Goal: Task Accomplishment & Management: Manage account settings

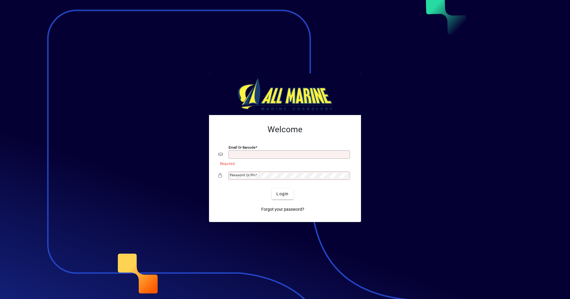
click at [254, 152] on input "Email or Barcode" at bounding box center [290, 154] width 120 height 5
type input "**********"
click at [286, 192] on span "Login" at bounding box center [282, 194] width 12 height 6
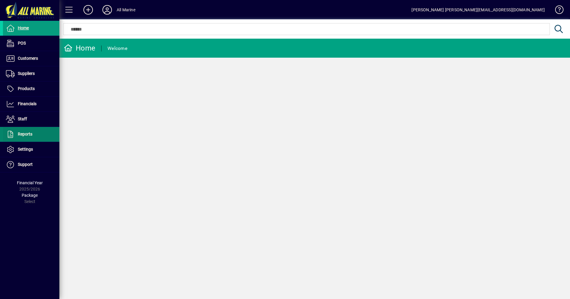
click at [37, 133] on span at bounding box center [31, 134] width 56 height 14
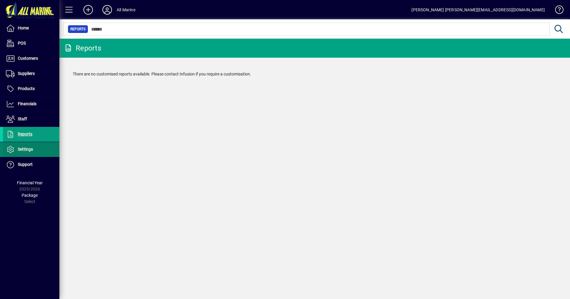
click at [29, 151] on span "Settings" at bounding box center [25, 149] width 15 height 5
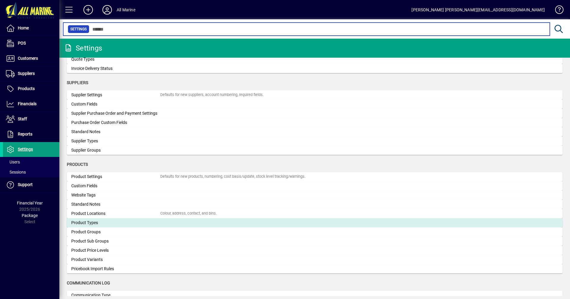
scroll to position [475, 0]
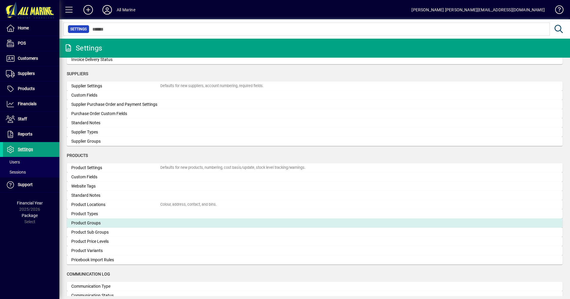
click at [99, 227] on mat-card "Product Groups" at bounding box center [315, 222] width 496 height 9
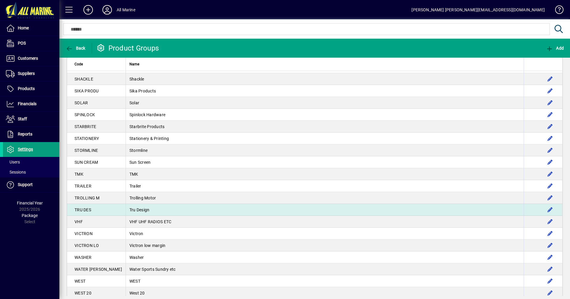
scroll to position [1158, 0]
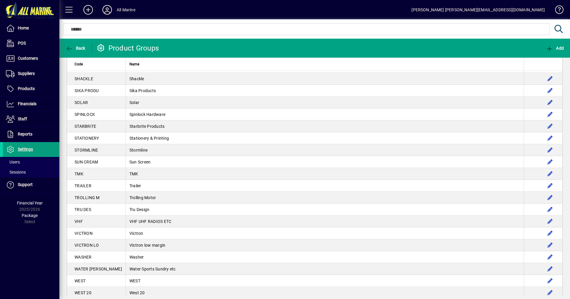
click at [133, 211] on td "Tru Design" at bounding box center [325, 209] width 398 height 12
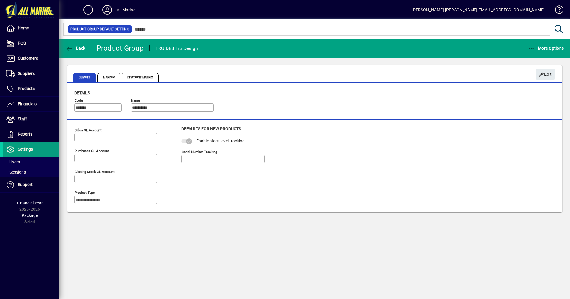
type input "****"
click at [143, 82] on span "Discount Matrix" at bounding box center [141, 77] width 38 height 14
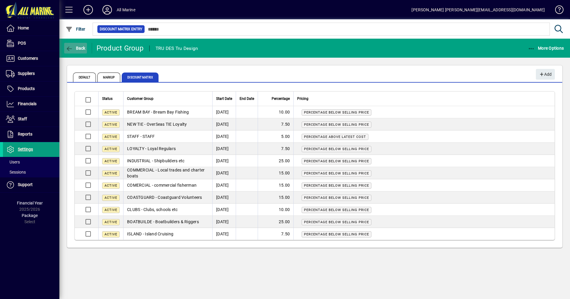
click at [73, 46] on icon "button" at bounding box center [69, 49] width 7 height 6
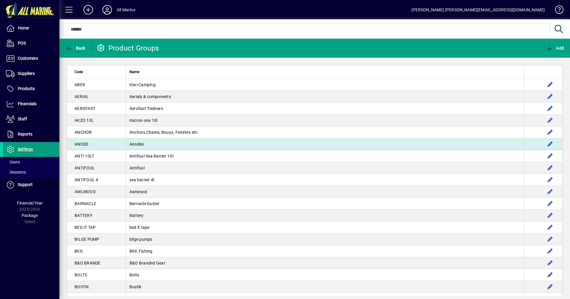
click at [92, 144] on td "ANODE" at bounding box center [96, 144] width 58 height 12
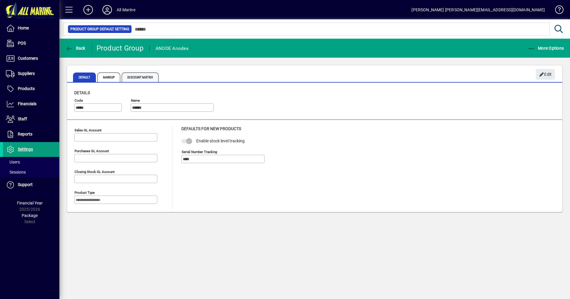
click at [149, 77] on span "Discount Matrix" at bounding box center [140, 77] width 37 height 10
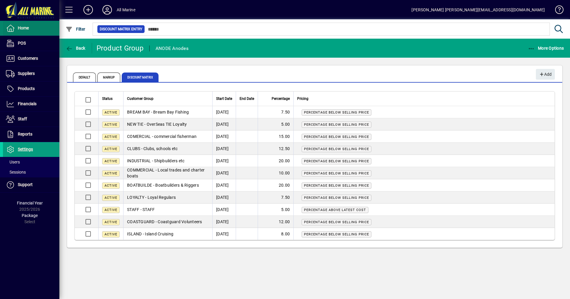
click at [25, 28] on span "Home" at bounding box center [23, 28] width 11 height 5
